Goal: Information Seeking & Learning: Learn about a topic

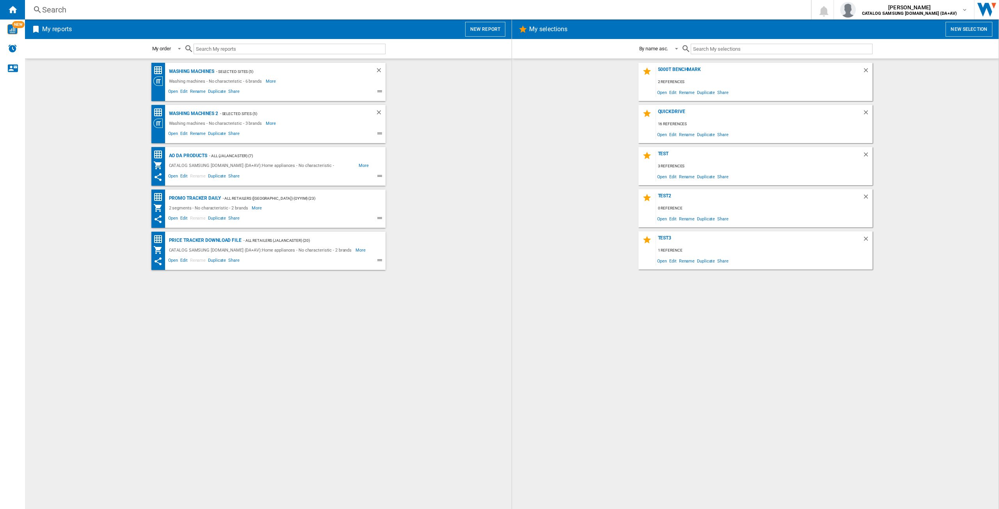
drag, startPoint x: 62, startPoint y: 16, endPoint x: 69, endPoint y: 11, distance: 8.7
click at [62, 16] on div "Search Search 0 [PERSON_NAME] CATALOG SAMSUNG [DOMAIN_NAME] (DA+AV) CATALOG SAM…" at bounding box center [512, 10] width 974 height 20
click at [64, 12] on div "Search" at bounding box center [416, 9] width 749 height 11
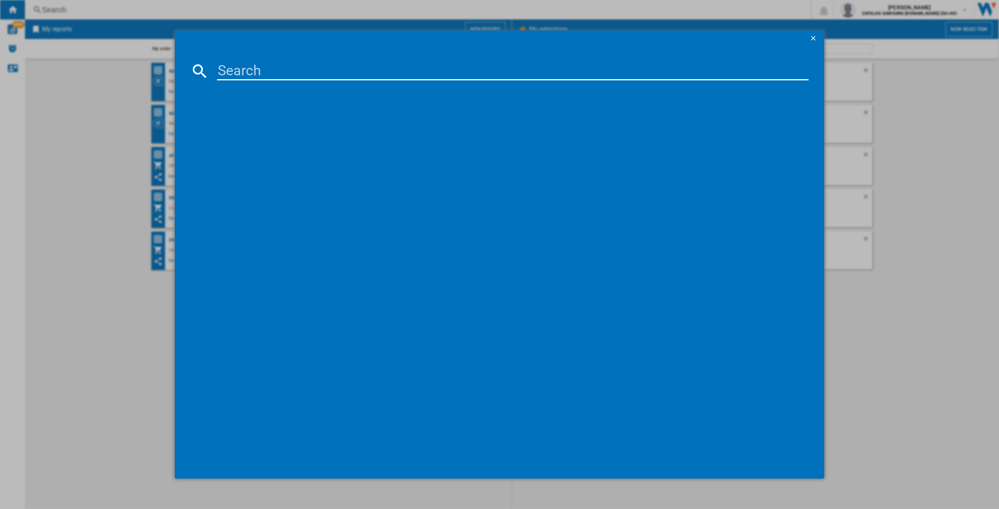
click at [242, 75] on input at bounding box center [513, 71] width 592 height 19
paste input "WD90DG5G34BEEU"
type input "WD90DG5G34BE"
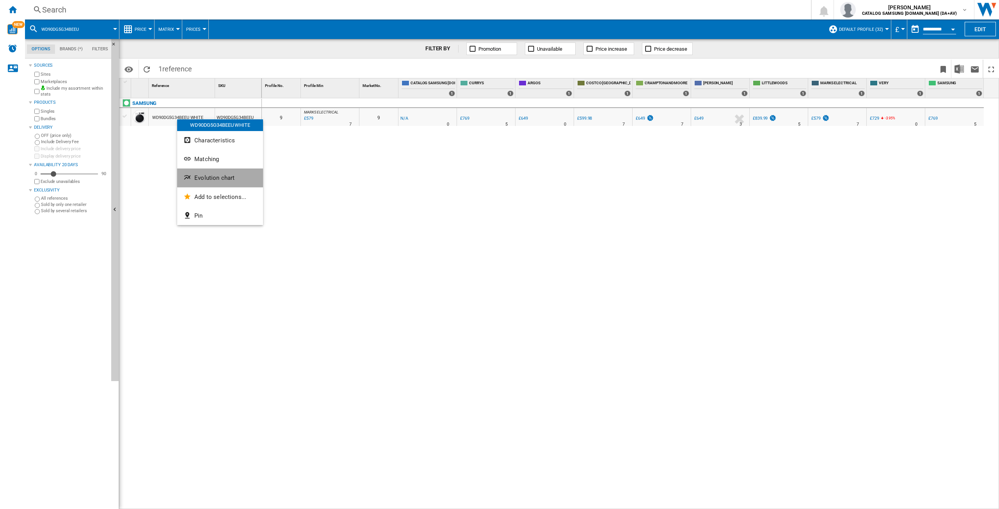
click at [217, 181] on span "Evolution chart" at bounding box center [214, 177] width 40 height 7
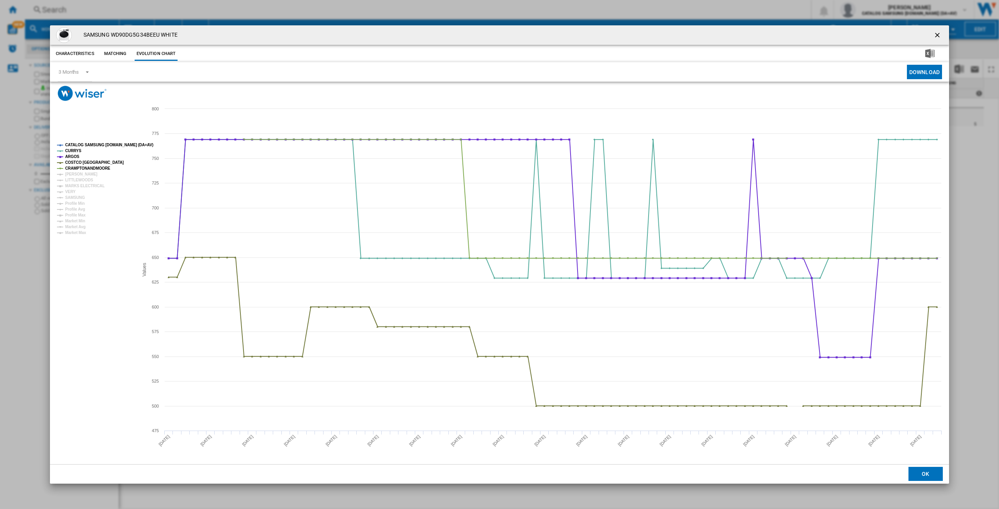
click at [88, 140] on rect "Product popup" at bounding box center [499, 282] width 899 height 363
drag, startPoint x: 87, startPoint y: 146, endPoint x: 86, endPoint y: 160, distance: 14.9
click at [88, 145] on tspan "CATALOG SAMSUNG [DOMAIN_NAME] (DA+AV)" at bounding box center [109, 145] width 88 height 4
click at [77, 175] on tspan "[PERSON_NAME]" at bounding box center [81, 174] width 32 height 4
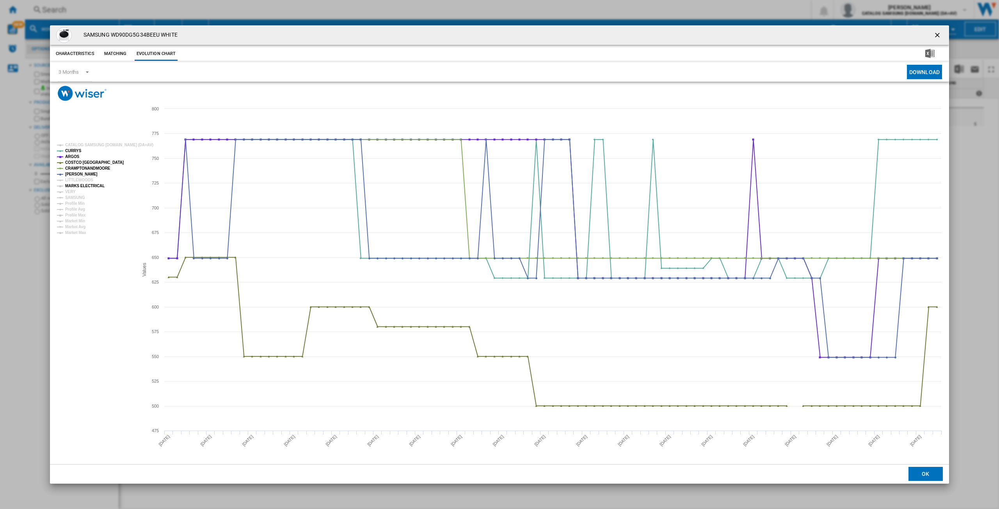
click at [78, 185] on tspan "MARKS ELECTRICAL" at bounding box center [84, 186] width 39 height 4
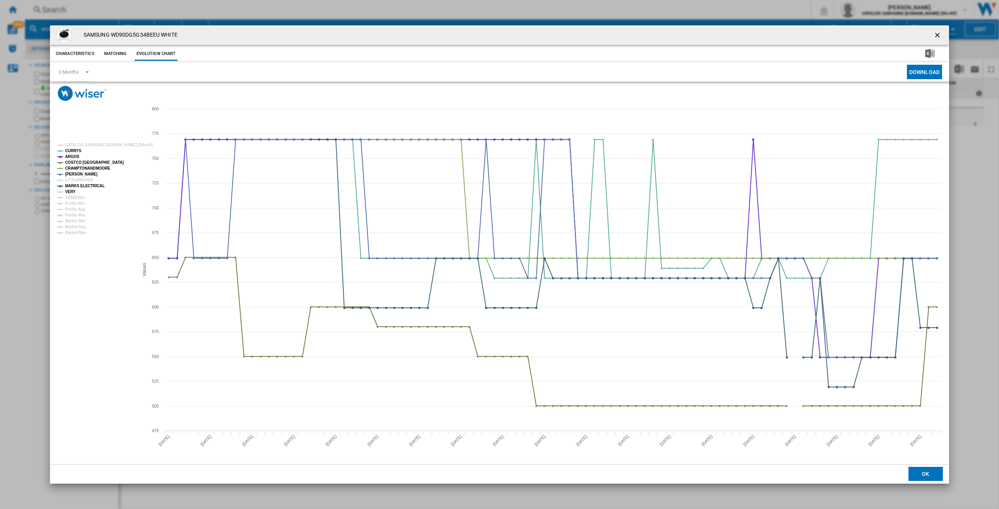
click at [69, 194] on tspan "VERY" at bounding box center [70, 192] width 11 height 4
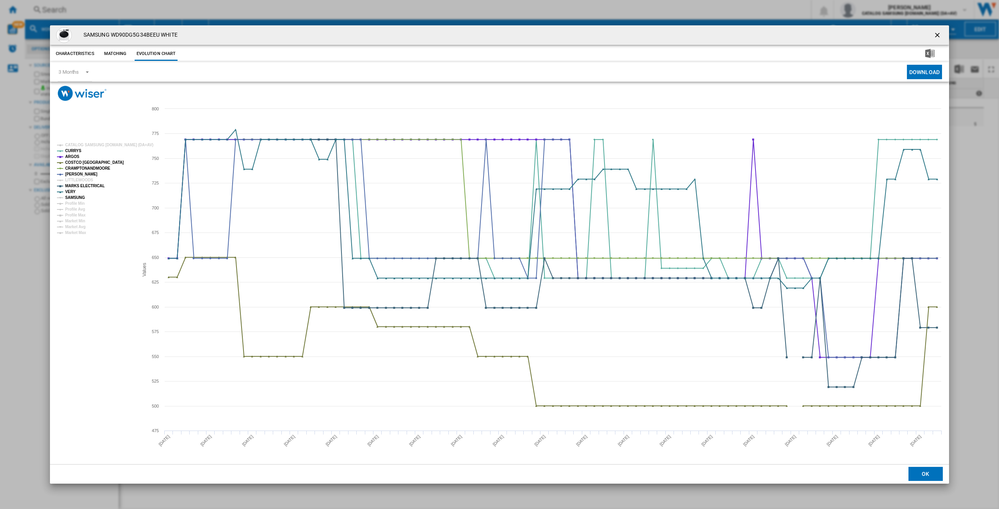
click at [77, 199] on tspan "SAMSUNG" at bounding box center [75, 198] width 20 height 4
click at [936, 38] on ng-md-icon "getI18NText('BUTTONS.CLOSE_DIALOG')" at bounding box center [938, 35] width 9 height 9
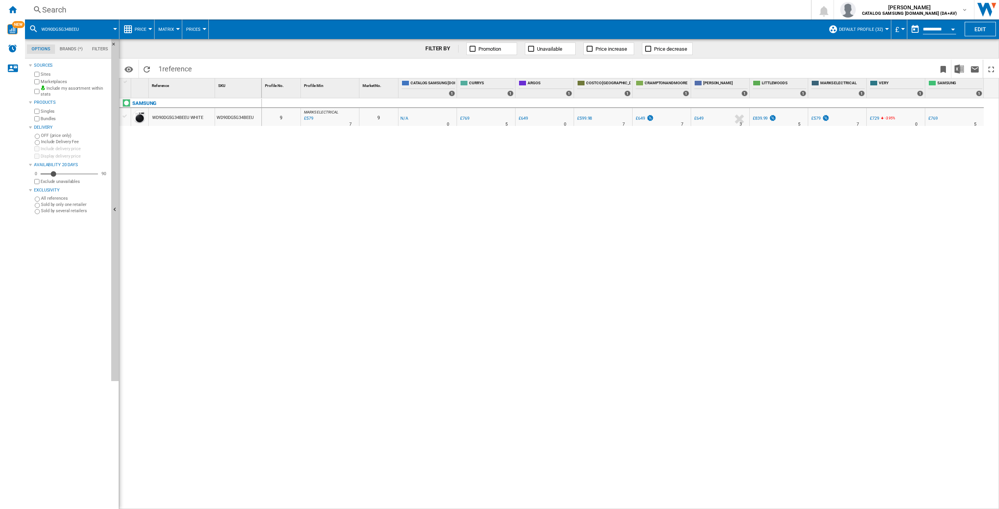
click at [66, 13] on div "Search" at bounding box center [416, 9] width 749 height 11
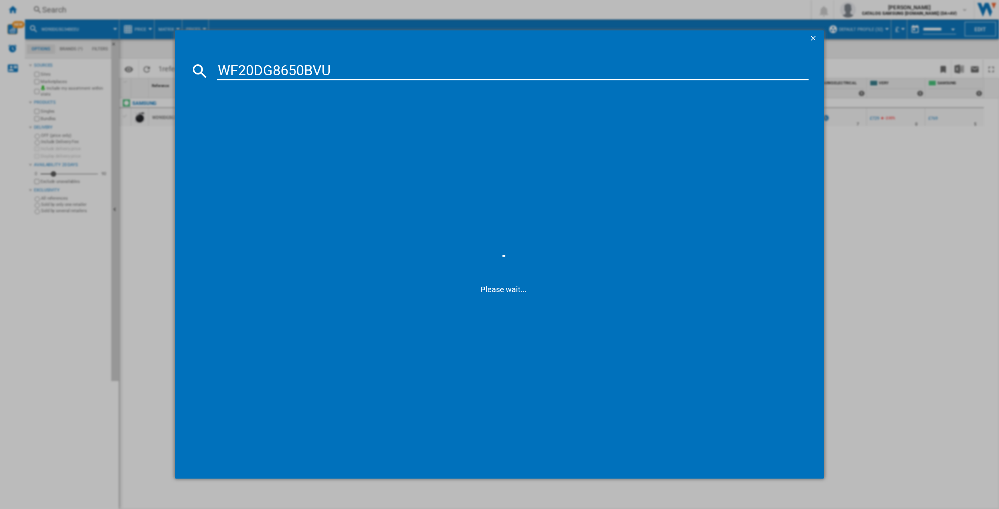
type input "WF20DG8650BV"
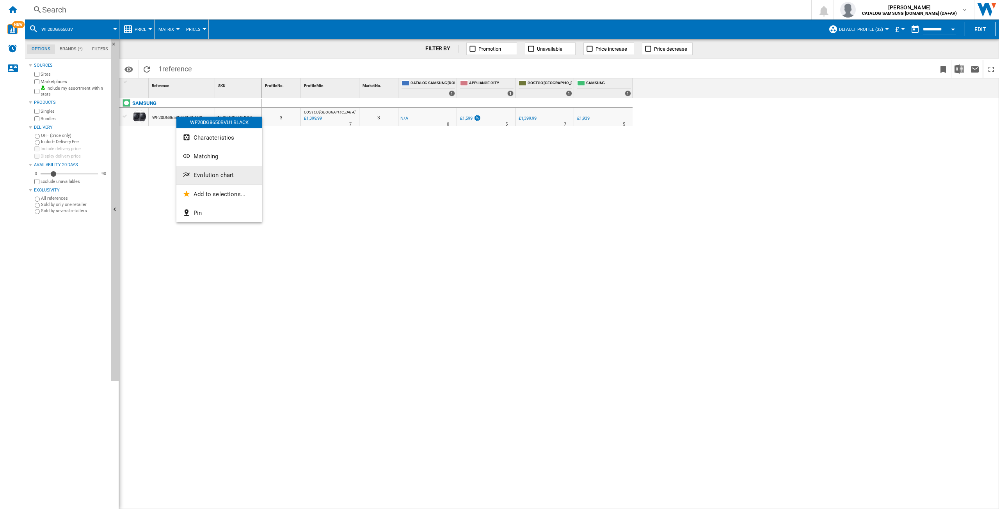
click at [219, 176] on span "Evolution chart" at bounding box center [214, 175] width 40 height 7
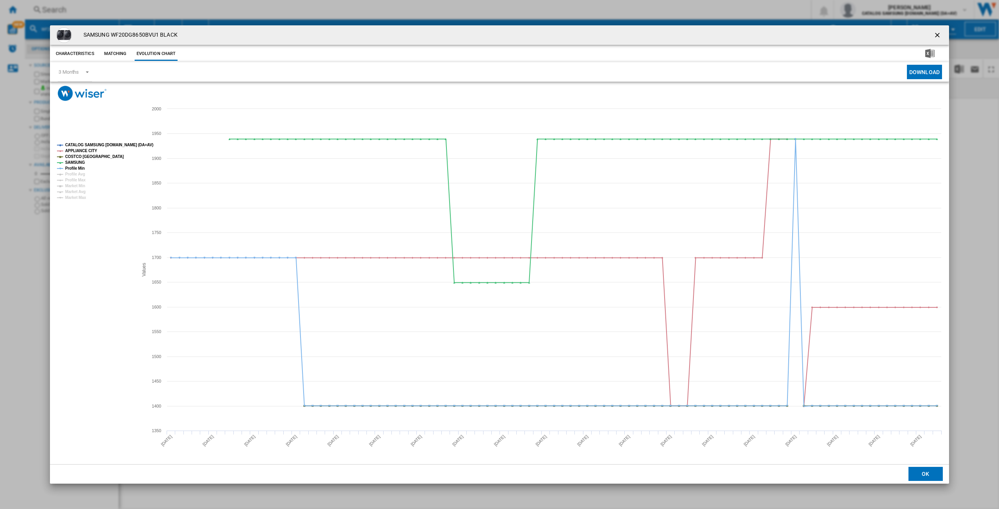
click at [91, 144] on tspan "CATALOG SAMSUNG [DOMAIN_NAME] (DA+AV)" at bounding box center [109, 145] width 88 height 4
click at [75, 168] on tspan "Profile Min" at bounding box center [75, 168] width 20 height 4
click at [935, 36] on ng-md-icon "getI18NText('BUTTONS.CLOSE_DIALOG')" at bounding box center [938, 35] width 9 height 9
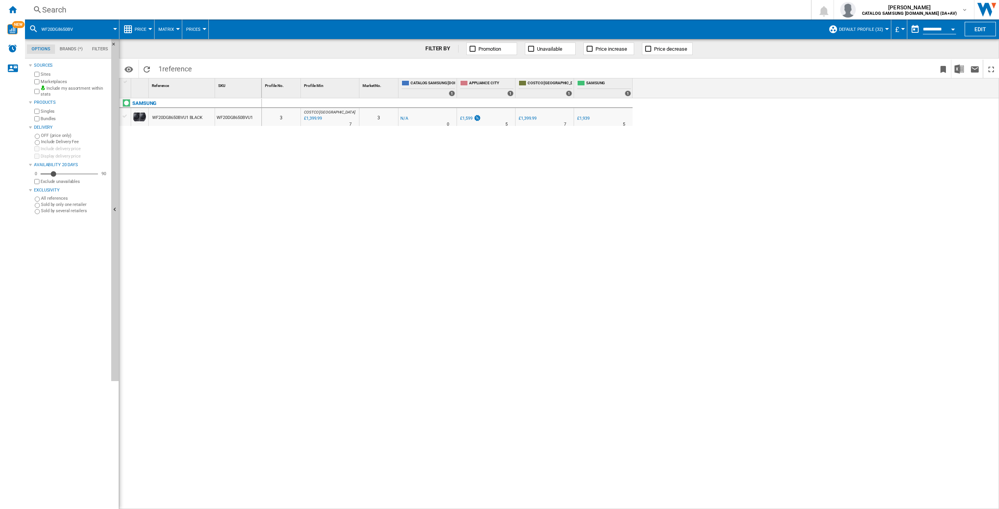
click at [57, 9] on div "Search" at bounding box center [416, 9] width 749 height 11
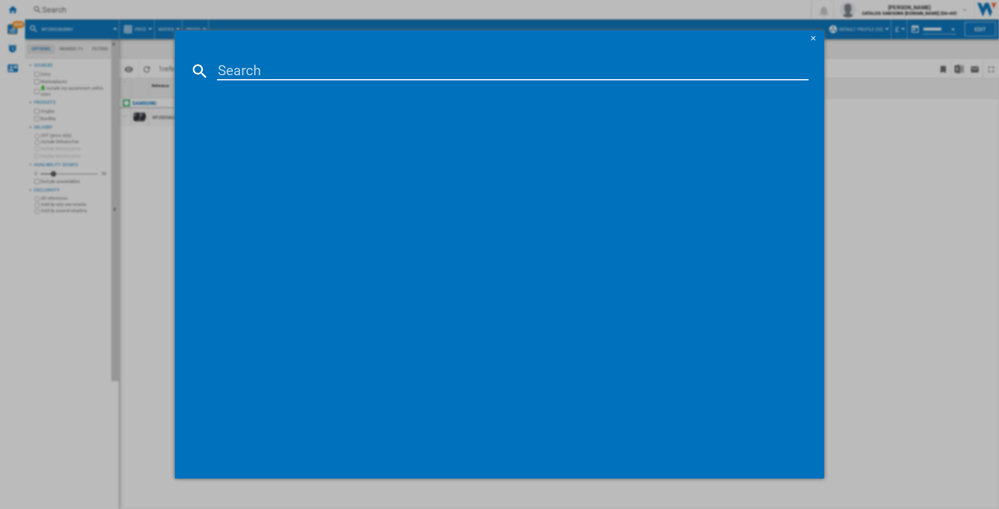
click at [231, 75] on input at bounding box center [513, 71] width 592 height 19
type input "dv16"
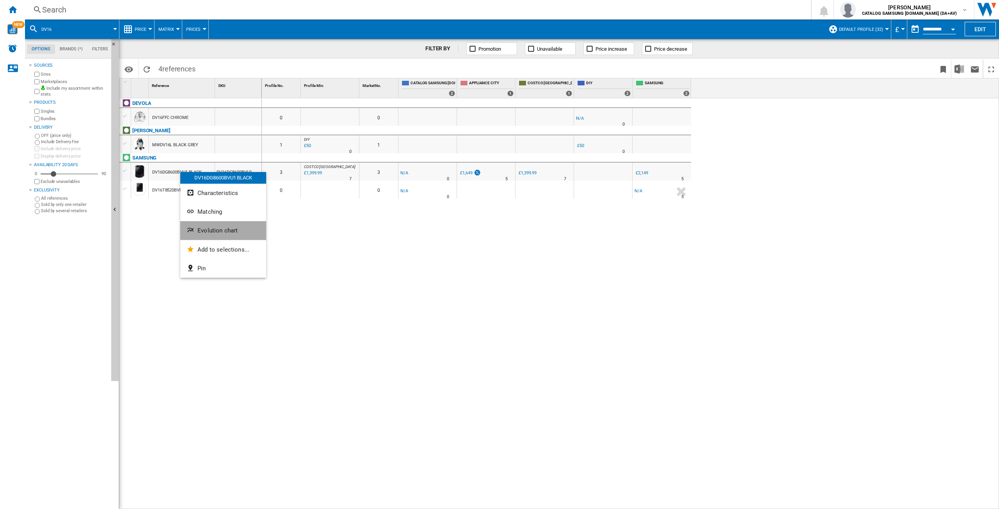
click at [214, 228] on span "Evolution chart" at bounding box center [218, 230] width 40 height 7
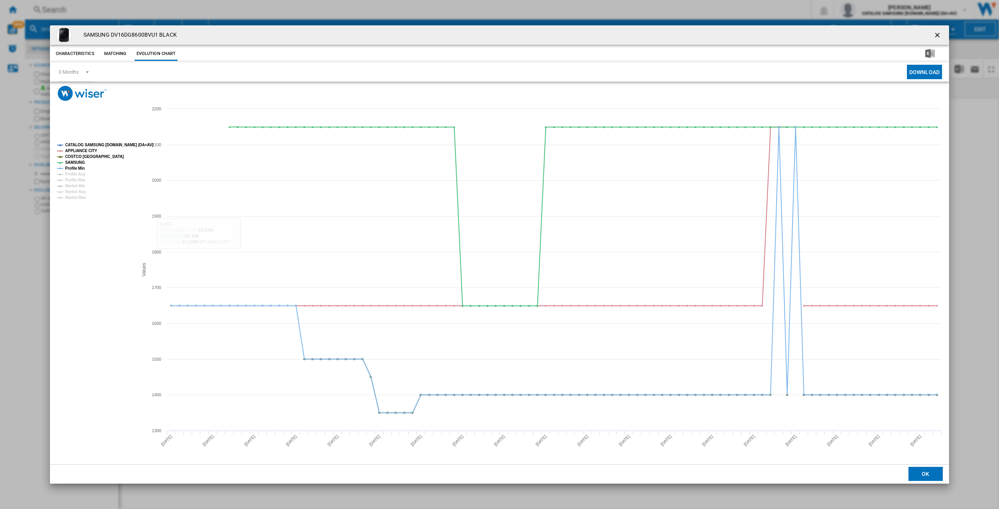
click at [93, 144] on tspan "CATALOG SAMSUNG [DOMAIN_NAME] (DA+AV)" at bounding box center [109, 145] width 88 height 4
click at [77, 167] on tspan "Profile Min" at bounding box center [75, 168] width 20 height 4
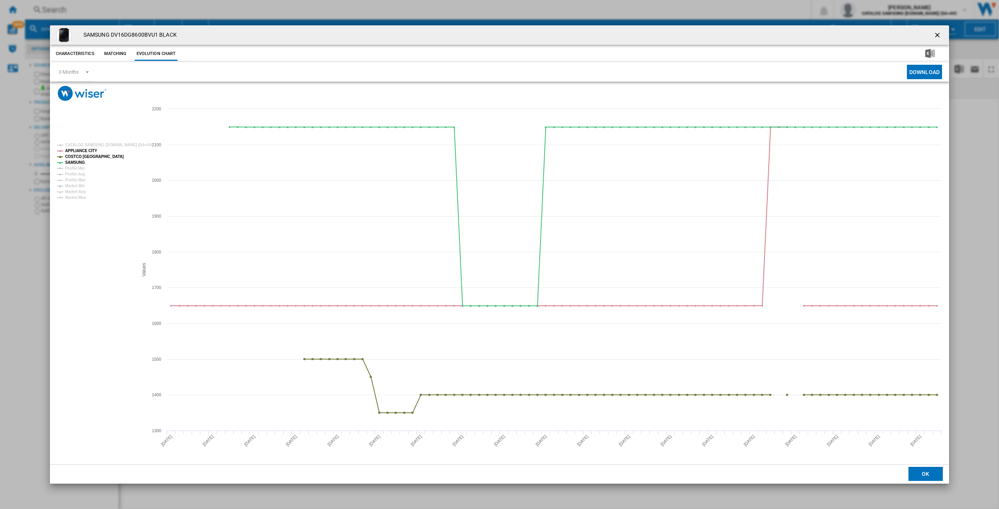
click at [938, 34] on ng-md-icon "getI18NText('BUTTONS.CLOSE_DIALOG')" at bounding box center [938, 35] width 9 height 9
